Goal: Information Seeking & Learning: Learn about a topic

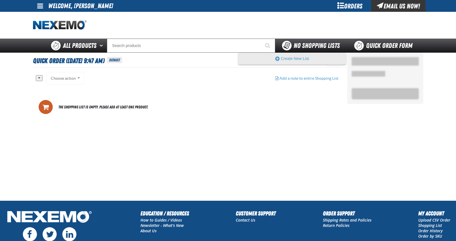
click at [298, 45] on span "No Shopping Lists" at bounding box center [317, 46] width 46 height 8
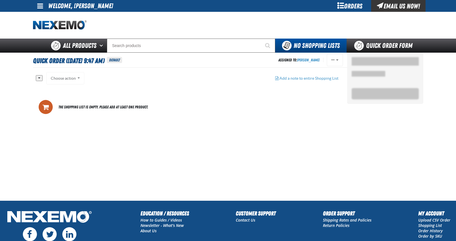
click at [341, 4] on div "Orders" at bounding box center [350, 6] width 42 height 12
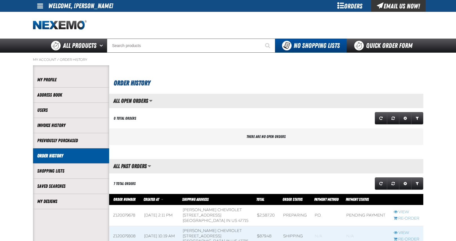
click at [36, 5] on link at bounding box center [40, 6] width 15 height 12
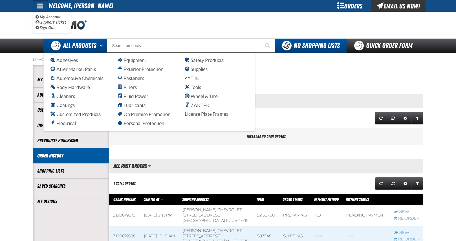
click at [99, 50] on button "Open All Products pages" at bounding box center [102, 46] width 9 height 14
click at [136, 104] on span "Lubricants" at bounding box center [132, 105] width 28 height 5
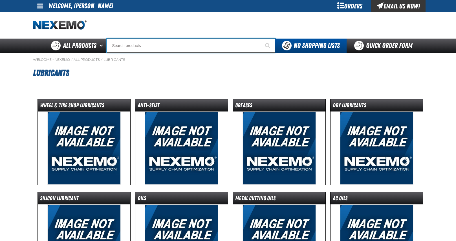
click at [155, 45] on input "Search" at bounding box center [191, 46] width 168 height 14
type input "P"
type input "Perfect P Series 0.25-ounce Lead Wheel Weight"
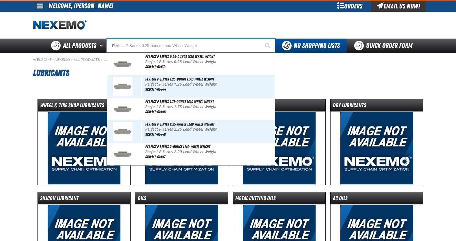
type input "PB"
type input "PB Blaster Penetrating Oil 16 oz. Aerosol Can (12 per pack)"
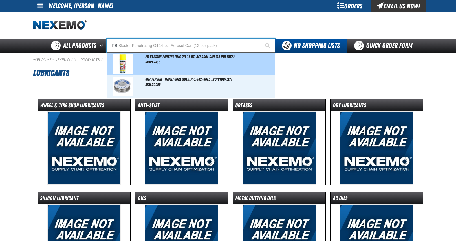
click at [180, 56] on span "PB Blaster Penetrating Oil 16 oz. Aerosol Can (12 per pack)" at bounding box center [189, 56] width 89 height 5
type input "PB Blaster Penetrating Oil 16 oz. Aerosol Can (12 per pack)"
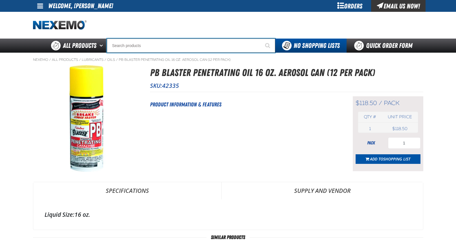
click at [155, 46] on input "Search" at bounding box center [191, 46] width 168 height 14
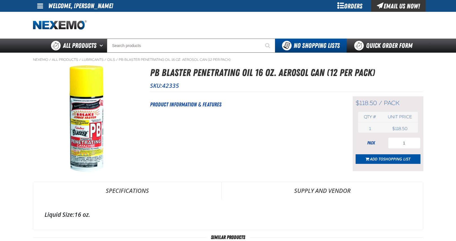
click at [346, 2] on div "Orders" at bounding box center [350, 6] width 42 height 12
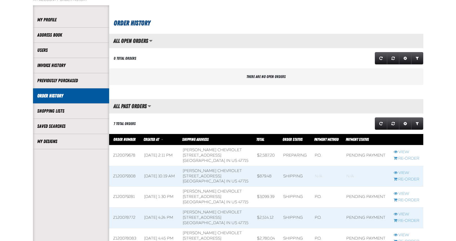
scroll to position [141, 0]
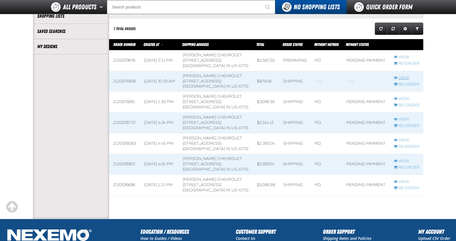
click at [402, 78] on link "View" at bounding box center [407, 78] width 26 height 5
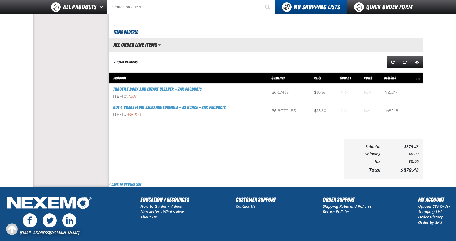
scroll to position [226, 0]
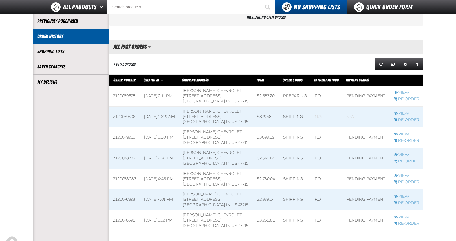
scroll to position [172, 0]
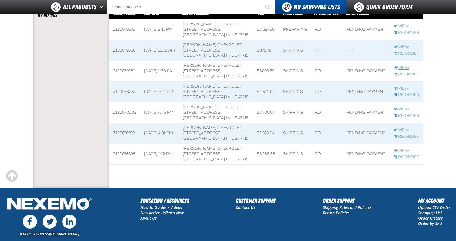
click at [404, 67] on link "View" at bounding box center [407, 67] width 26 height 5
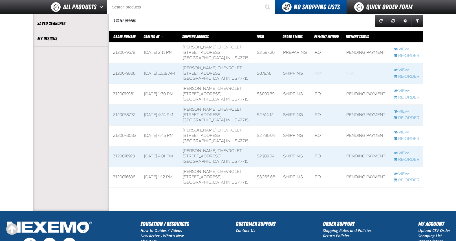
scroll to position [59, 0]
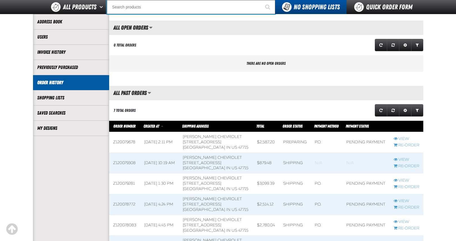
click at [141, 8] on input "Search" at bounding box center [191, 7] width 168 height 14
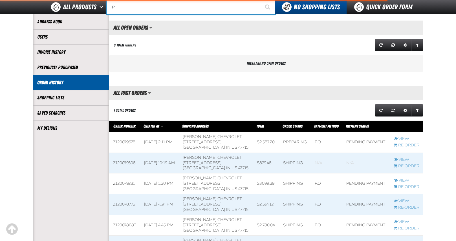
type input "PI"
type input "PINK"
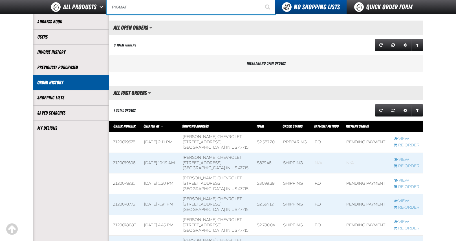
type input "PIGMAT"
click at [261, 0] on button "Start Searching" at bounding box center [268, 7] width 14 height 14
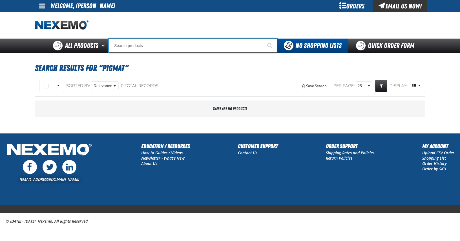
click at [135, 47] on input "Search" at bounding box center [193, 46] width 168 height 14
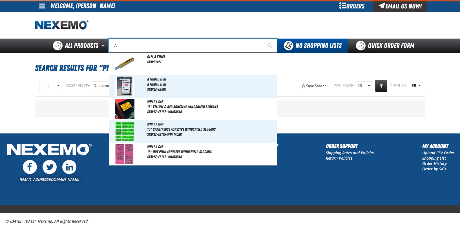
type input "AB"
type input "ABS"
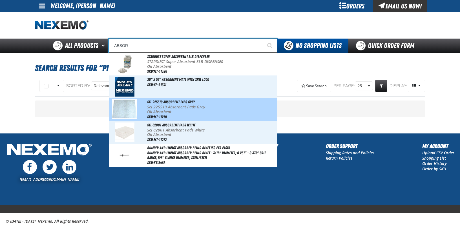
click at [170, 102] on span "Sel 225519 Absorbent Pads Grey" at bounding box center [171, 102] width 48 height 5
type input "Sel 225519 Absorbent Pads Grey"
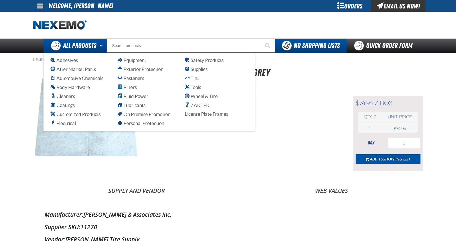
click at [98, 46] on button "Open All Products pages" at bounding box center [102, 46] width 9 height 14
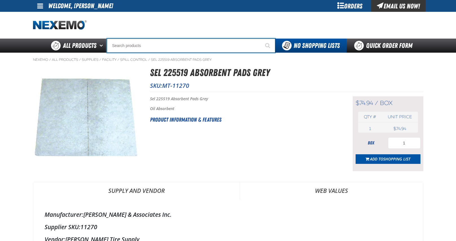
click at [128, 47] on input "Search" at bounding box center [191, 46] width 168 height 14
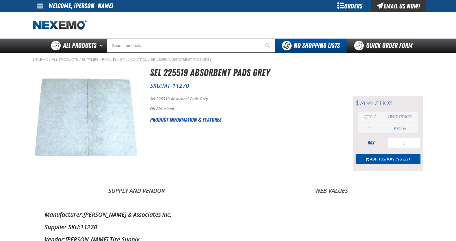
click at [134, 60] on link "Spill Control" at bounding box center [133, 60] width 27 height 5
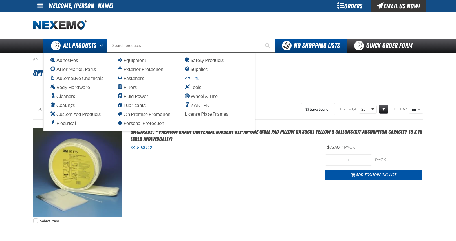
click at [194, 78] on span "Tint" at bounding box center [192, 78] width 14 height 5
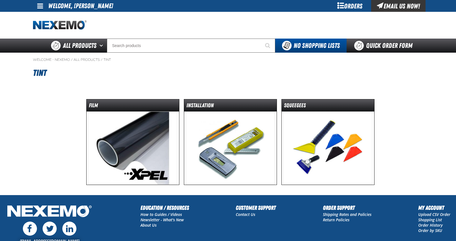
click at [124, 135] on img at bounding box center [132, 148] width 89 height 73
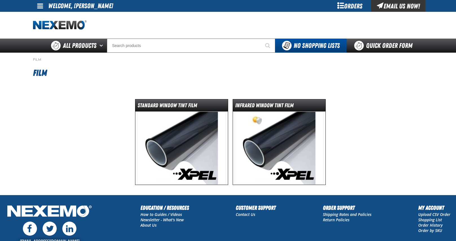
click at [280, 136] on img at bounding box center [279, 148] width 89 height 73
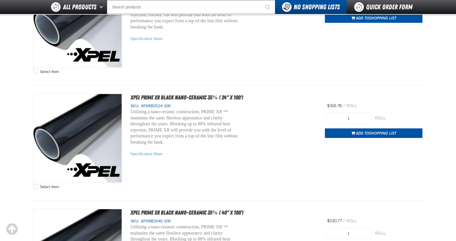
scroll to position [367, 0]
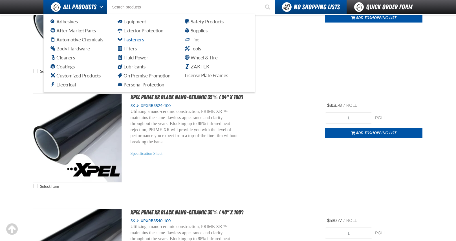
click at [134, 38] on span "Fasteners" at bounding box center [131, 39] width 27 height 5
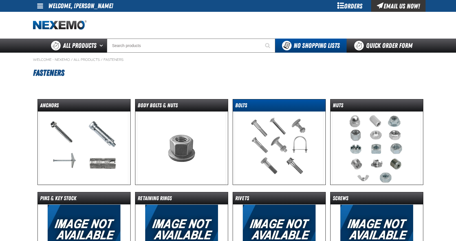
click at [249, 104] on dt "Bolts" at bounding box center [279, 107] width 93 height 10
